Goal: Task Accomplishment & Management: Manage account settings

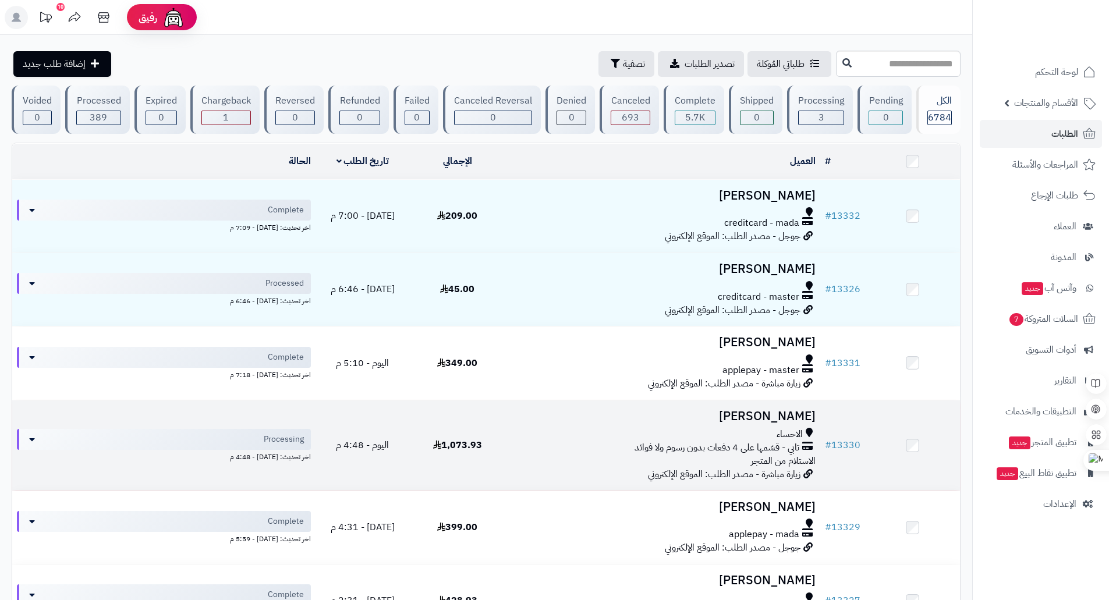
click at [534, 445] on div "تابي - قسّمها على 4 دفعات بدون رسوم ولا فوائد" at bounding box center [662, 447] width 306 height 13
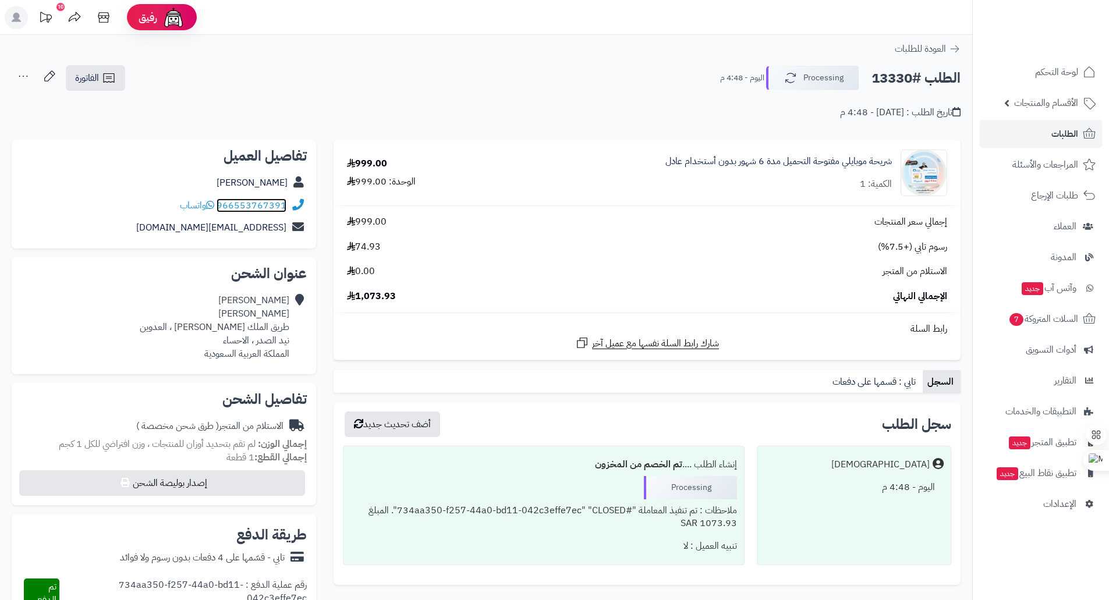
click at [250, 205] on link "966553767391" at bounding box center [251, 205] width 70 height 14
click at [195, 205] on span "واتساب" at bounding box center [197, 205] width 34 height 14
click at [287, 189] on div "جابر الفيفي" at bounding box center [164, 183] width 286 height 23
click at [901, 73] on h2 "الطلب #13330" at bounding box center [915, 78] width 89 height 24
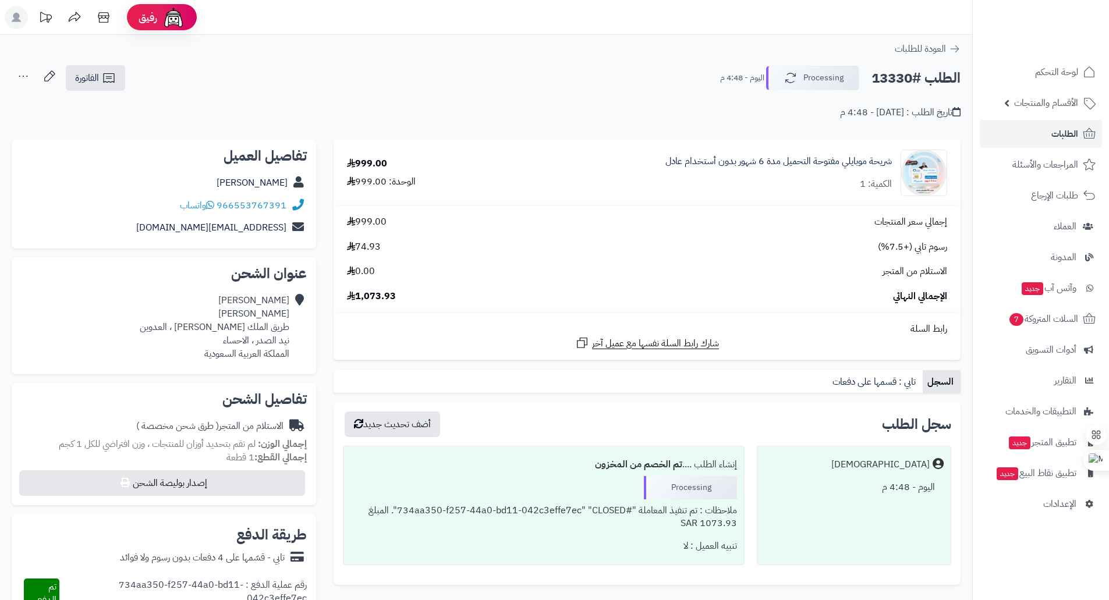
copy h2 "13330"
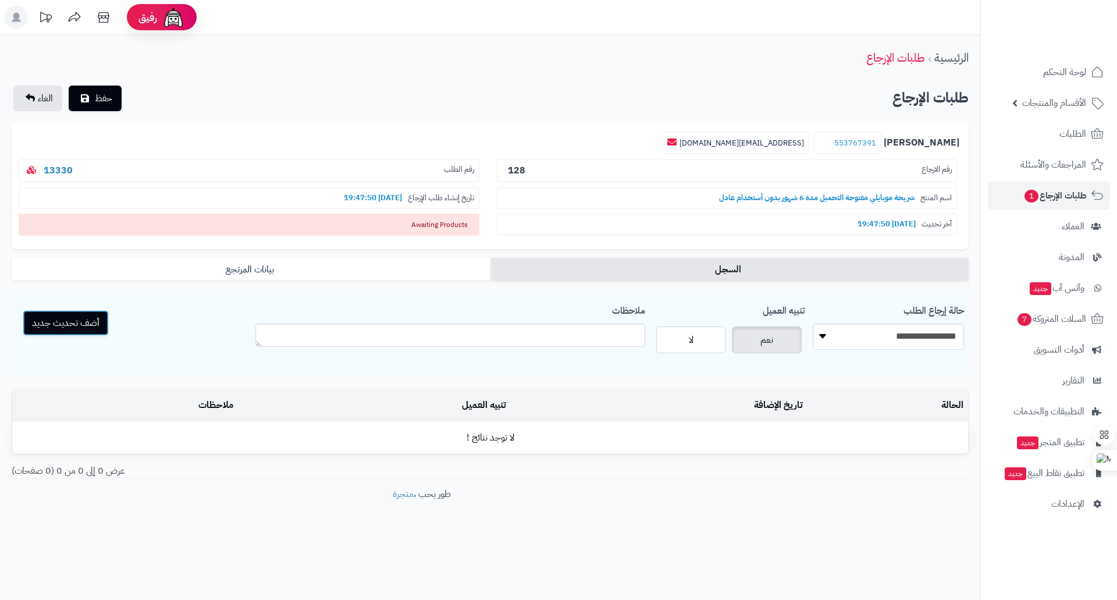
click at [83, 324] on button "أضف تحديث جديد" at bounding box center [66, 323] width 86 height 26
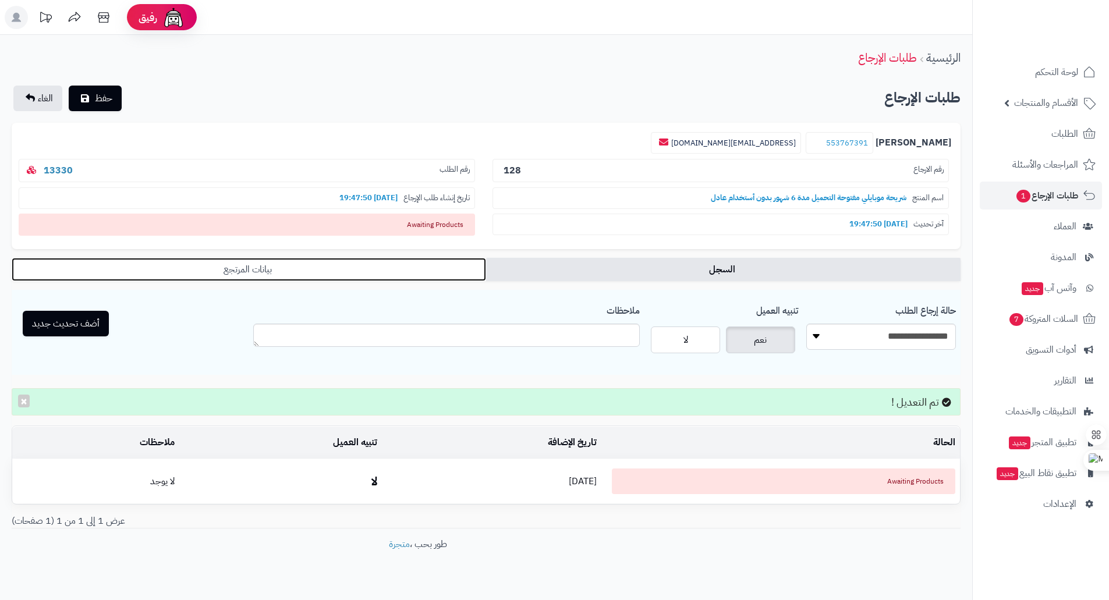
click at [289, 265] on link "بيانات المرتجع" at bounding box center [249, 269] width 474 height 23
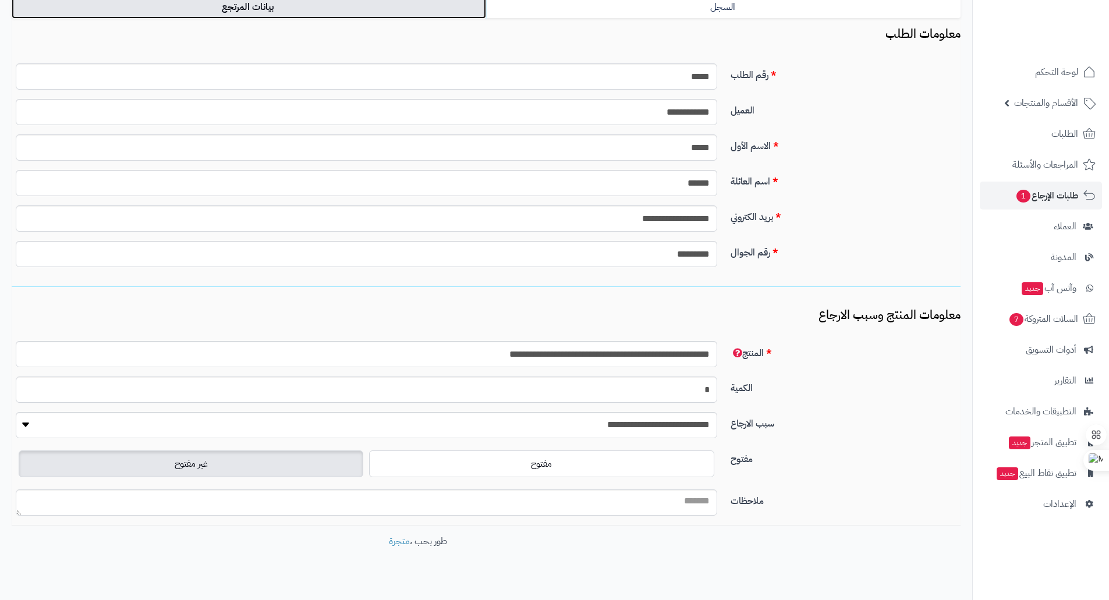
scroll to position [279, 0]
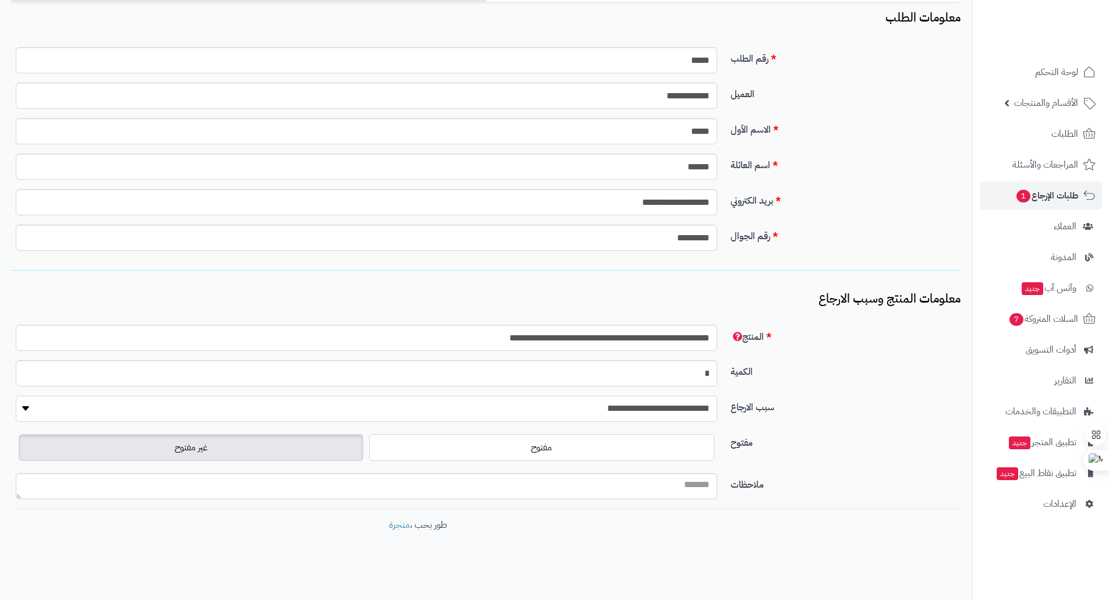
click at [132, 410] on select "**********" at bounding box center [366, 409] width 701 height 26
click at [830, 296] on h3 "معلومات المنتج وسبب الارجاع" at bounding box center [486, 298] width 949 height 13
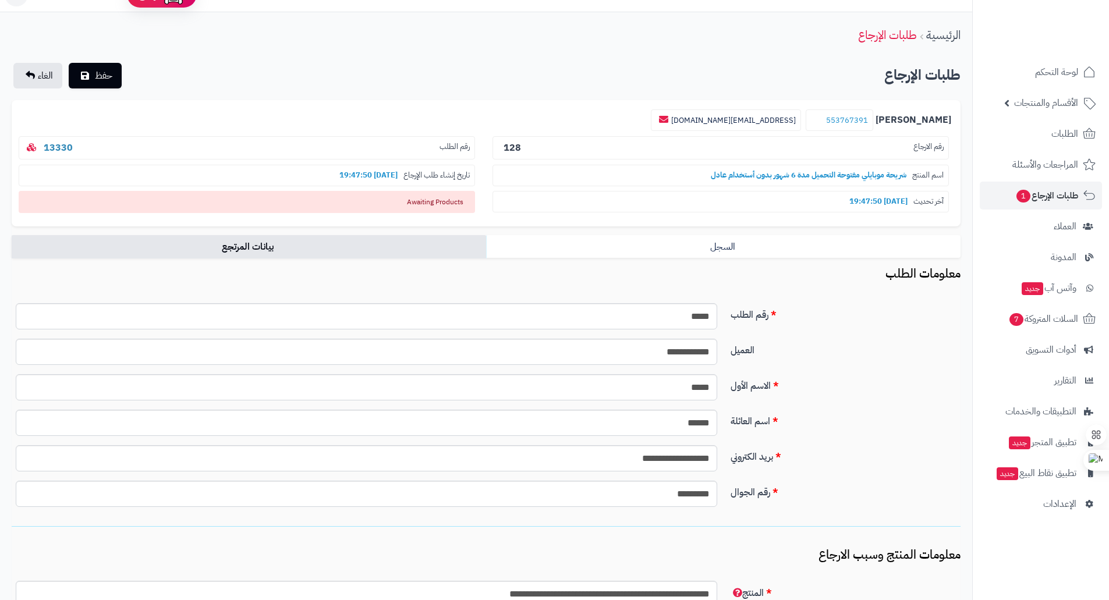
scroll to position [0, 0]
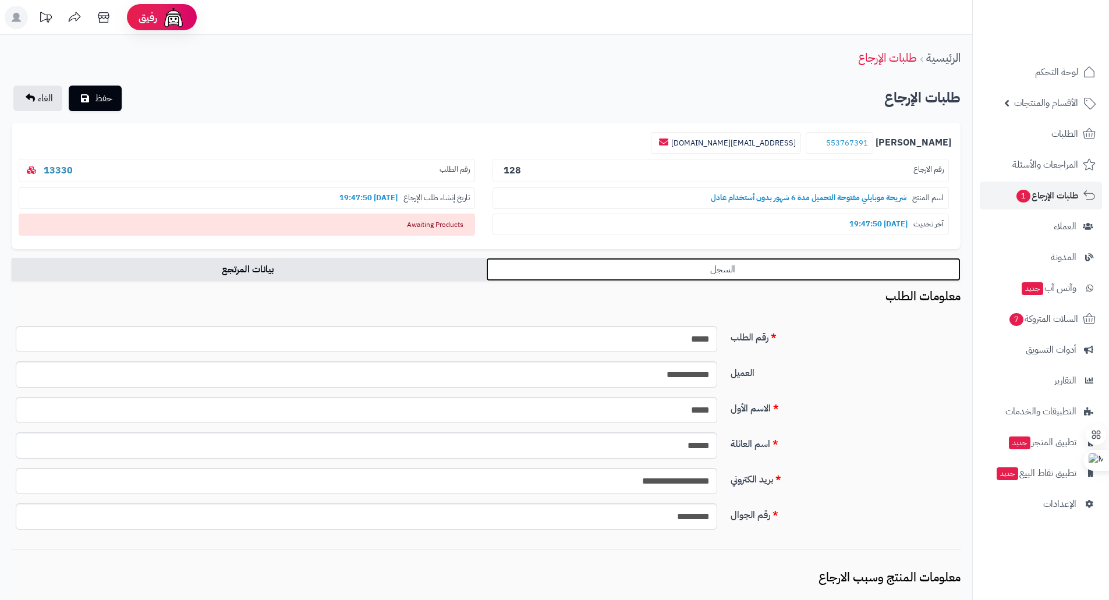
click at [766, 271] on link "السجل" at bounding box center [723, 269] width 474 height 23
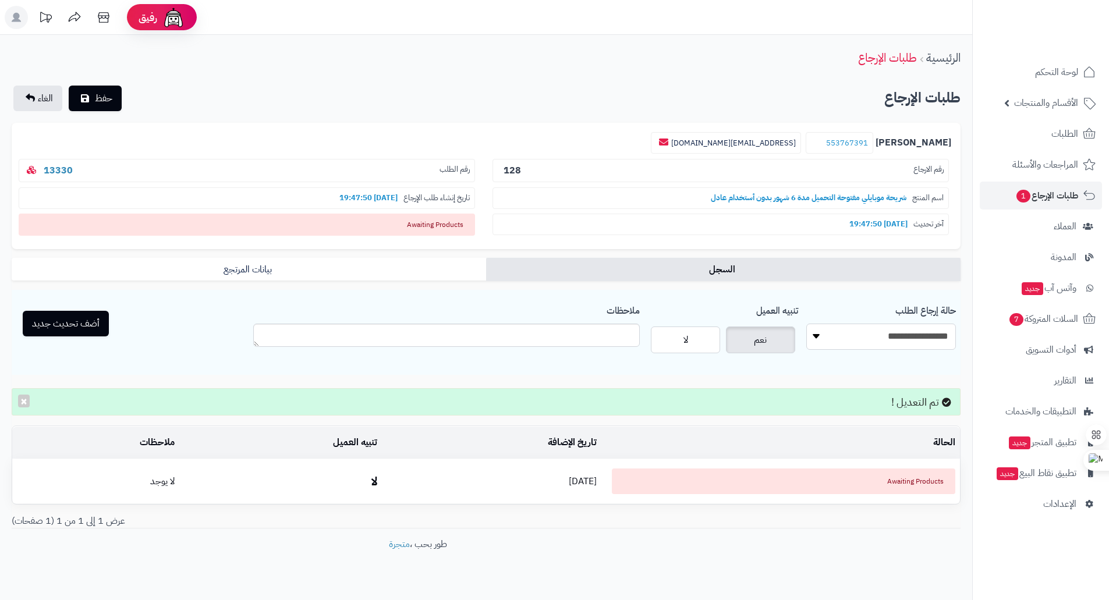
click at [861, 336] on select "**********" at bounding box center [881, 337] width 150 height 26
select select "*"
click at [806, 324] on select "**********" at bounding box center [881, 337] width 150 height 26
click at [779, 340] on label "نعم" at bounding box center [760, 339] width 69 height 27
drag, startPoint x: 769, startPoint y: 342, endPoint x: 772, endPoint y: 347, distance: 6.0
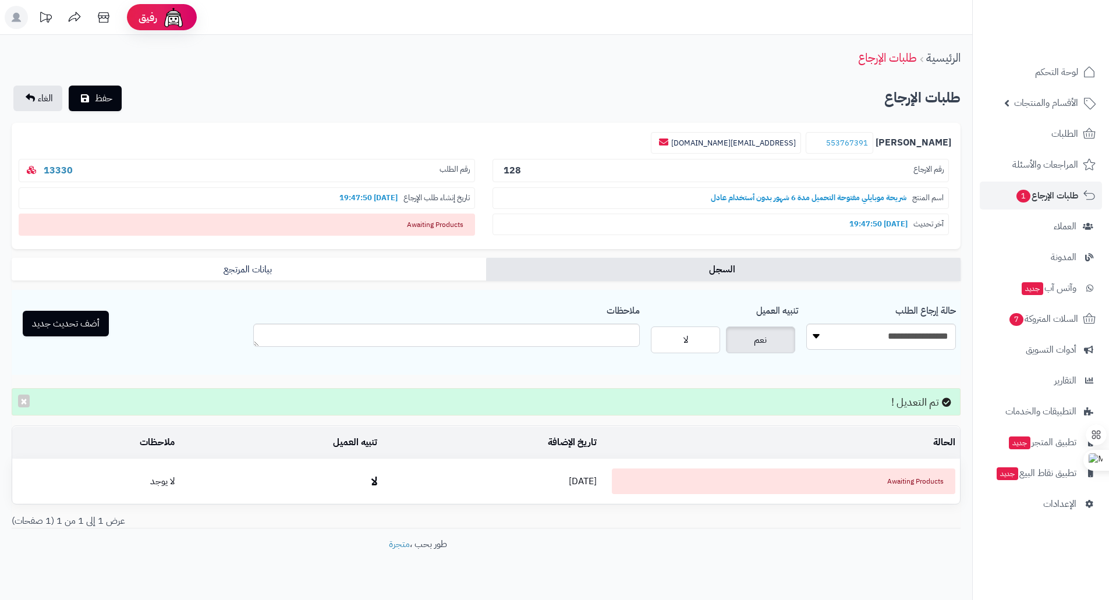
click at [770, 343] on label "نعم" at bounding box center [760, 339] width 69 height 27
click at [102, 98] on span "حفظ" at bounding box center [103, 98] width 17 height 14
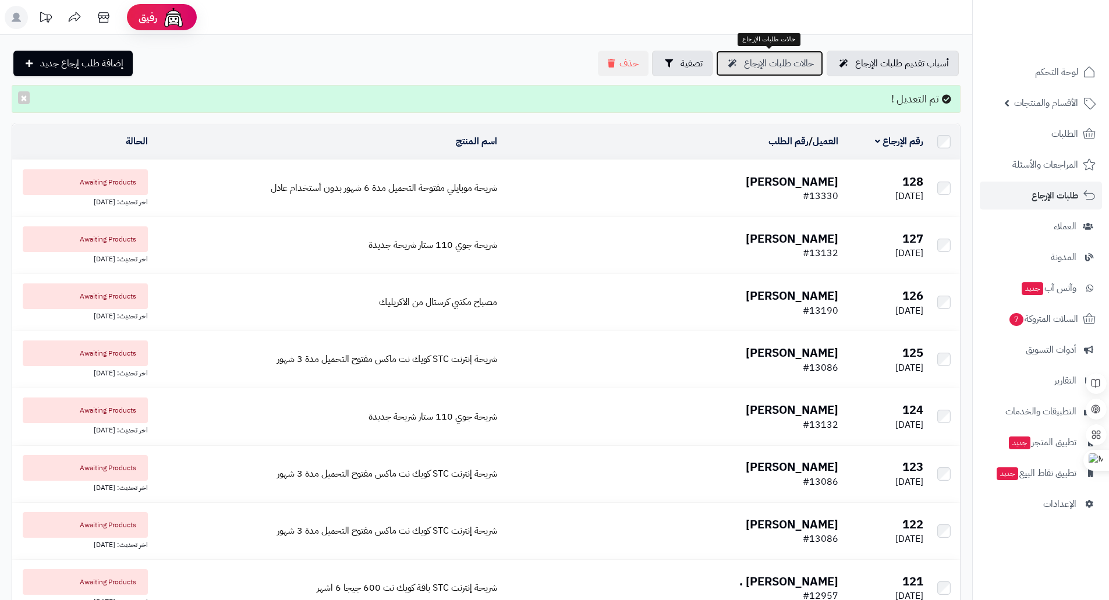
click at [793, 62] on span "حالات طلبات الإرجاع" at bounding box center [779, 63] width 70 height 14
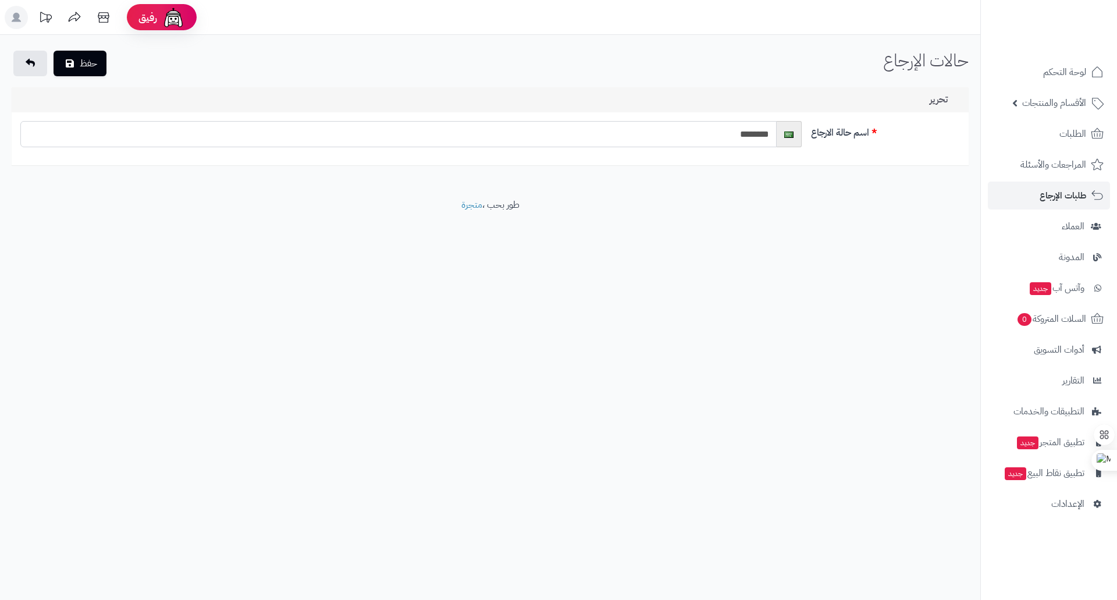
click at [755, 134] on input "********" at bounding box center [398, 134] width 757 height 26
click at [784, 135] on img at bounding box center [788, 135] width 9 height 6
click at [789, 136] on img at bounding box center [788, 135] width 9 height 6
click at [794, 135] on span at bounding box center [789, 134] width 25 height 26
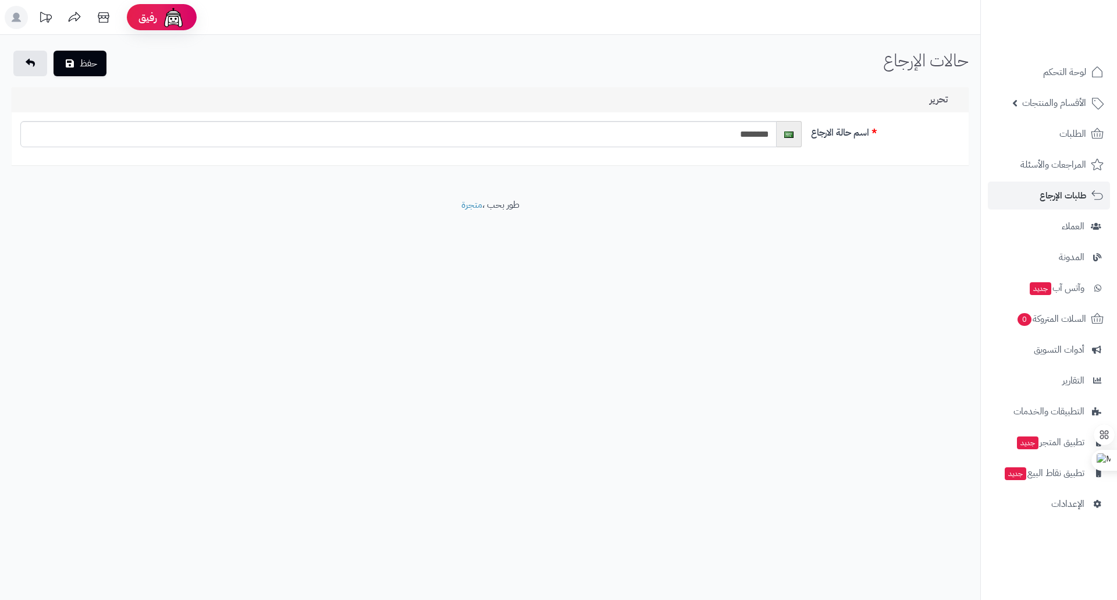
click at [794, 135] on span at bounding box center [789, 134] width 25 height 26
click at [20, 59] on link at bounding box center [30, 64] width 34 height 26
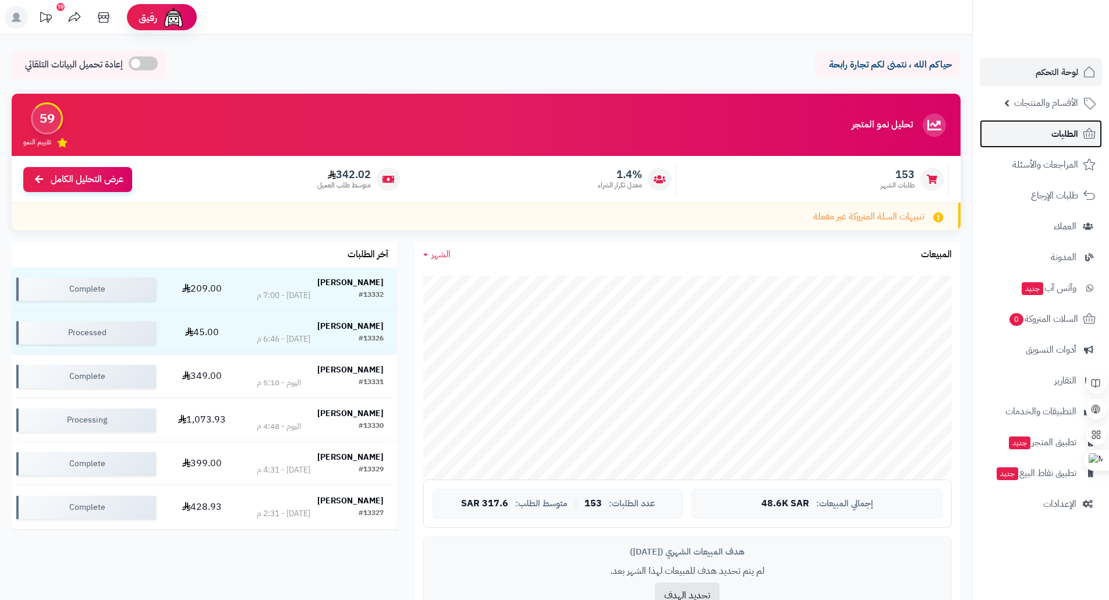
click at [1073, 130] on span "الطلبات" at bounding box center [1064, 134] width 27 height 16
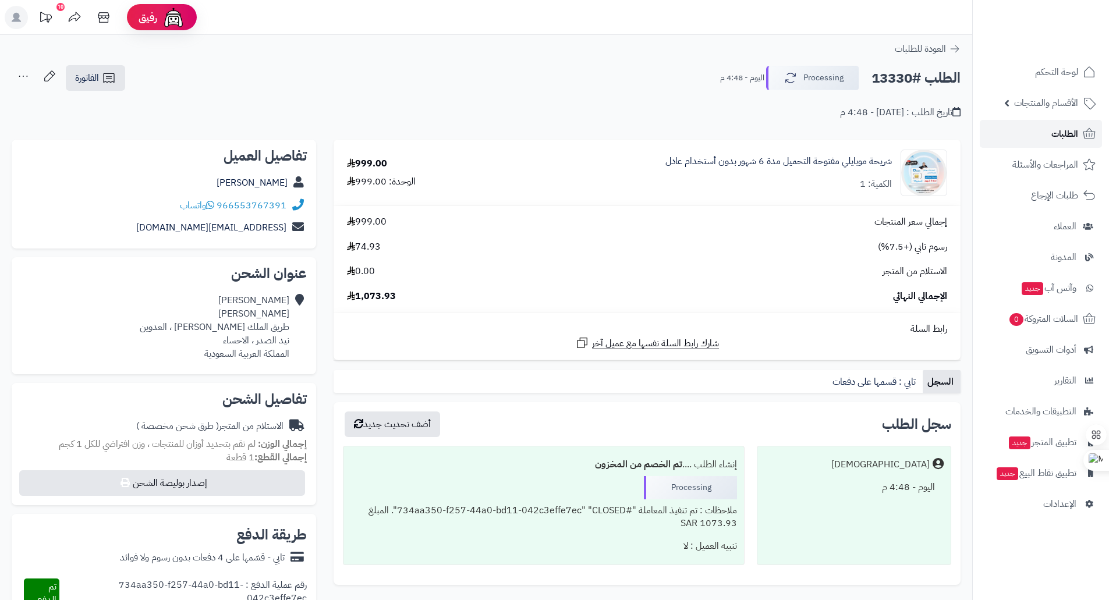
click at [1057, 138] on span "الطلبات" at bounding box center [1064, 134] width 27 height 16
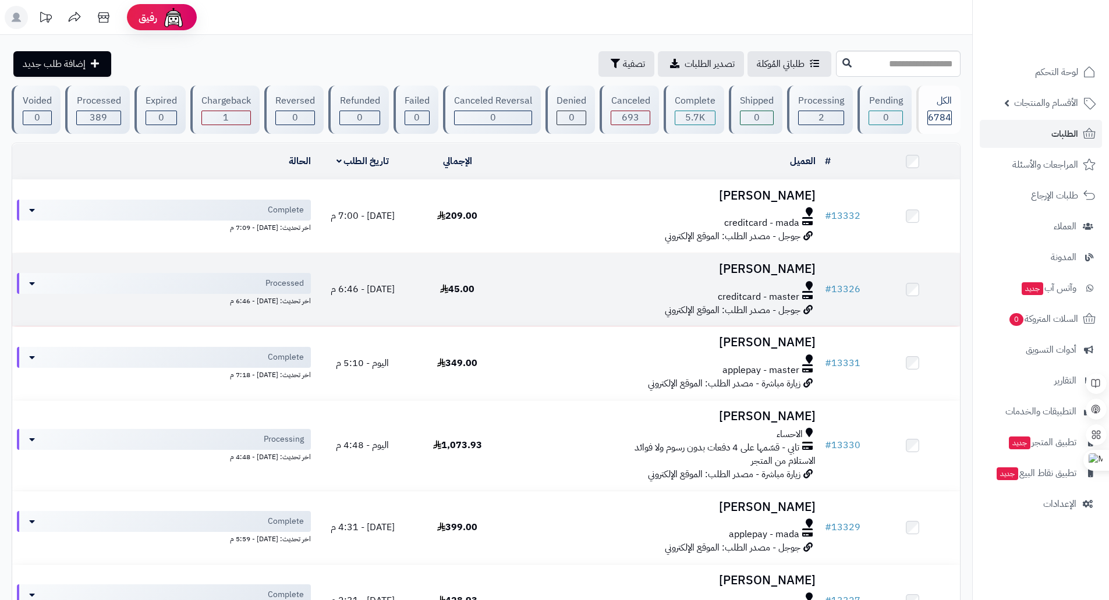
click at [617, 297] on div "creditcard - master" at bounding box center [662, 296] width 306 height 13
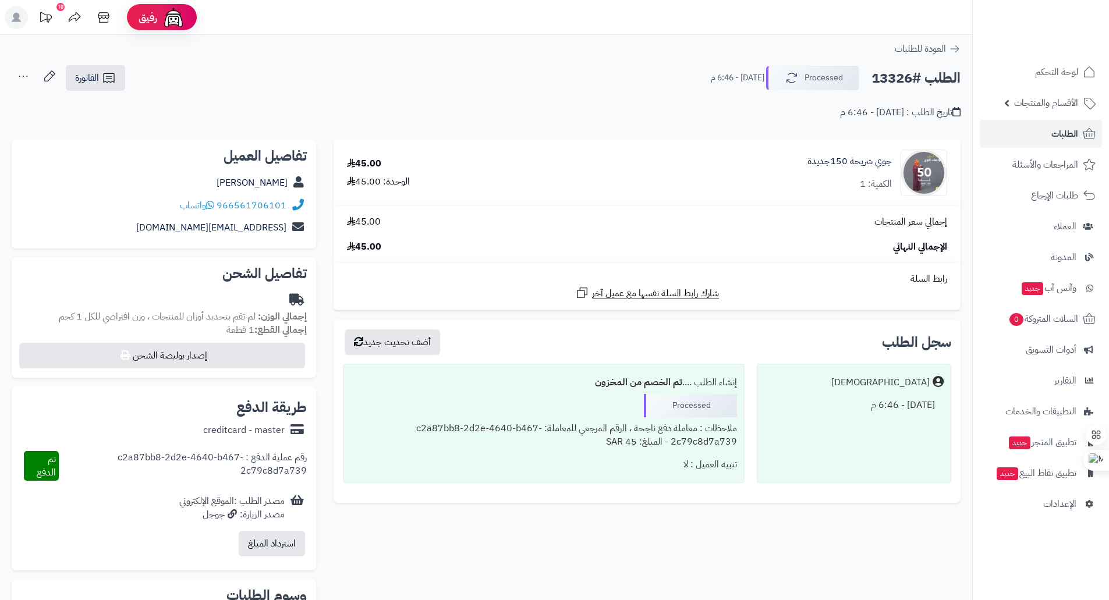
click at [676, 146] on td "جوي شريحة 150جديدة الكمية: 1" at bounding box center [756, 172] width 407 height 65
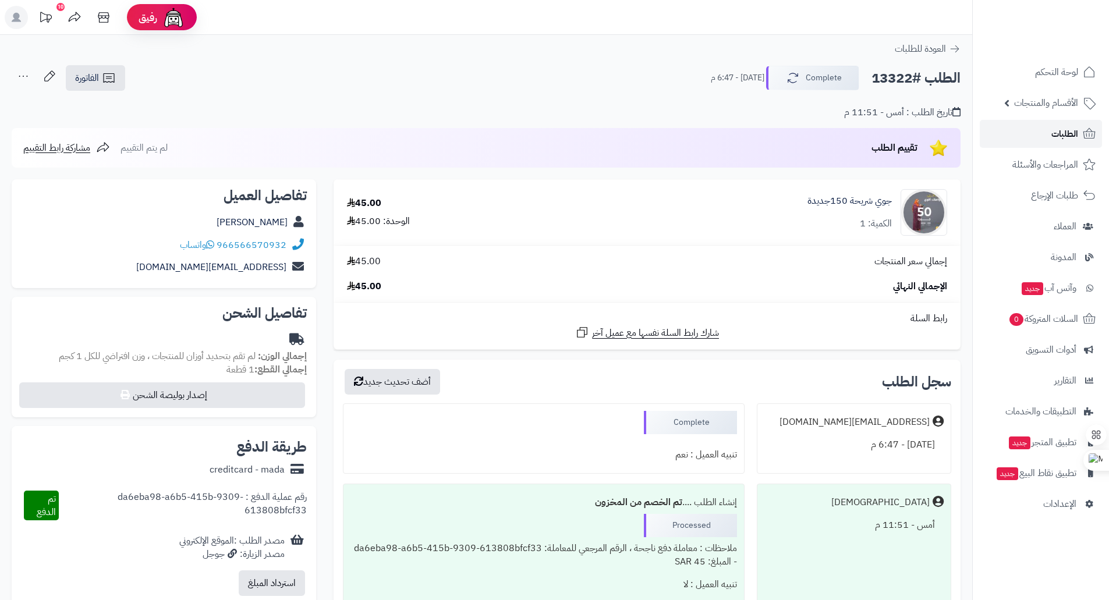
click at [1080, 140] on link "الطلبات" at bounding box center [1040, 134] width 122 height 28
